Goal: Task Accomplishment & Management: Manage account settings

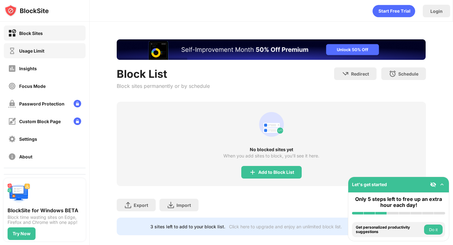
click at [36, 53] on div "Usage Limit" at bounding box center [31, 50] width 25 height 5
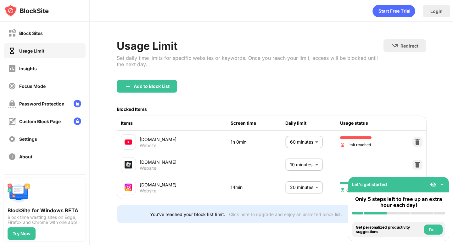
click at [301, 144] on body "Block Sites Usage Limit Insights Focus Mode Password Protection Custom Block Pa…" at bounding box center [226, 122] width 453 height 245
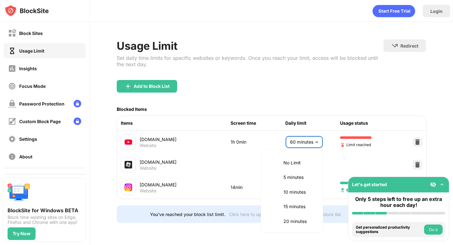
scroll to position [147, 0]
click at [292, 209] on li "1.5 hours" at bounding box center [292, 205] width 55 height 14
type input "**"
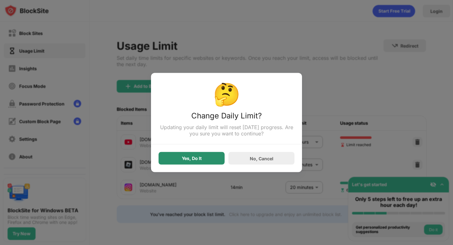
click at [202, 162] on div "Yes, Do It" at bounding box center [192, 158] width 66 height 13
